Goal: Task Accomplishment & Management: Manage account settings

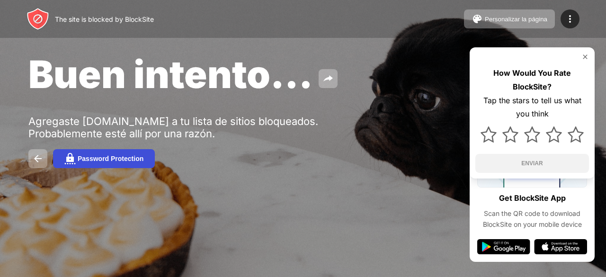
click at [94, 164] on button "Password Protection" at bounding box center [104, 158] width 102 height 19
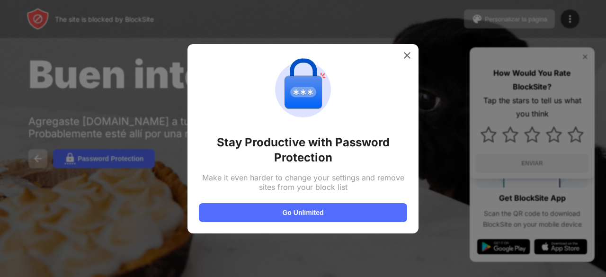
click at [31, 155] on div at bounding box center [303, 138] width 606 height 277
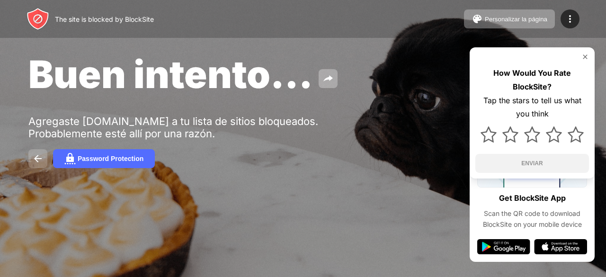
click at [29, 162] on button at bounding box center [37, 158] width 19 height 19
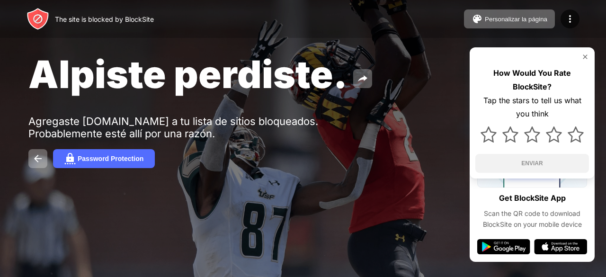
click at [131, 24] on div "The site is blocked by BlockSite" at bounding box center [90, 19] width 127 height 23
click at [515, 23] on button "Personalizar la página" at bounding box center [509, 18] width 91 height 19
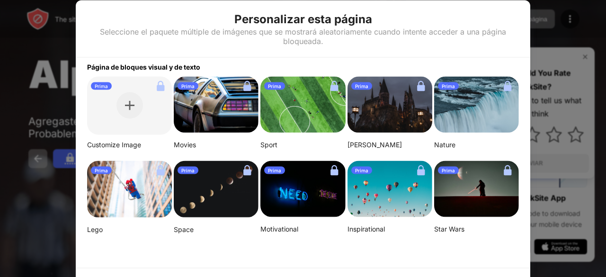
click at [565, 28] on div at bounding box center [303, 138] width 606 height 277
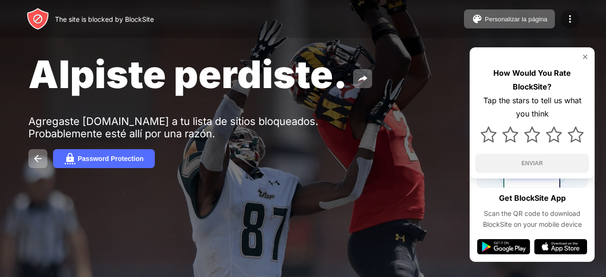
click at [568, 23] on img at bounding box center [569, 18] width 11 height 11
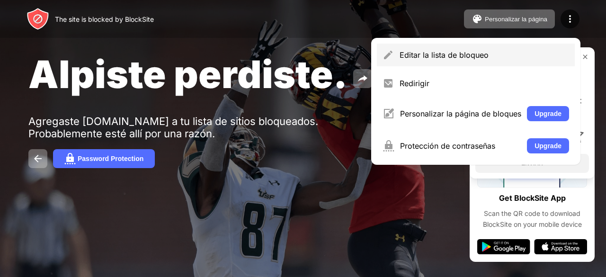
click at [451, 52] on div "Editar la lista de bloqueo" at bounding box center [484, 54] width 169 height 9
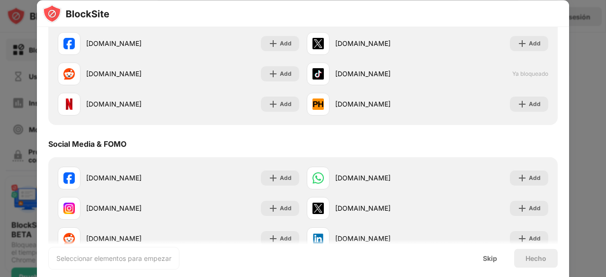
scroll to position [163, 0]
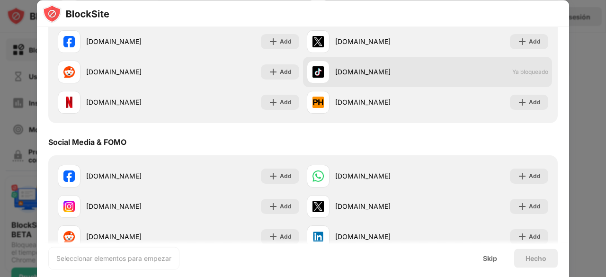
click at [538, 75] on span "Ya bloqueado" at bounding box center [530, 72] width 36 height 7
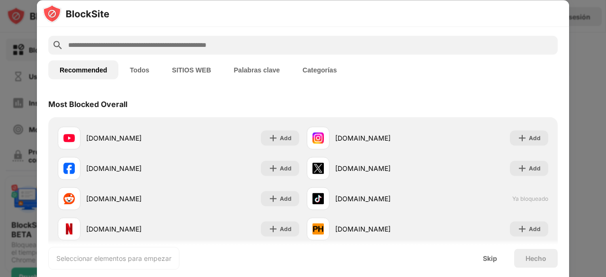
scroll to position [0, 0]
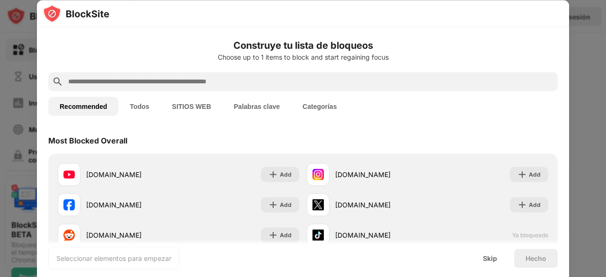
click at [401, 82] on input "text" at bounding box center [310, 81] width 487 height 11
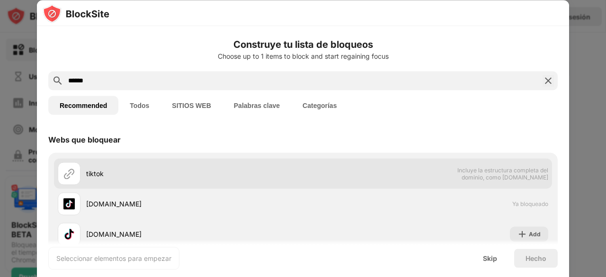
type input "******"
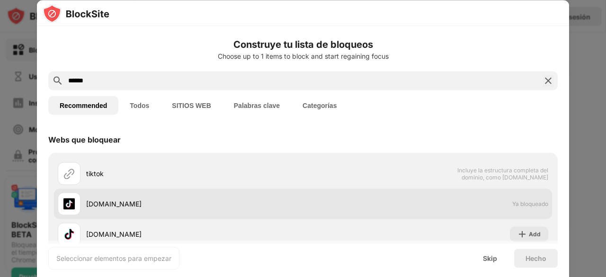
click at [407, 209] on div "tiktok.com Ya bloqueado" at bounding box center [303, 203] width 498 height 30
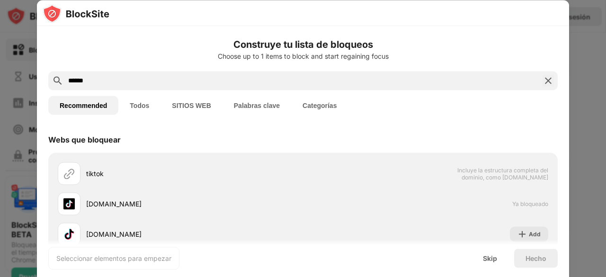
scroll to position [91, 0]
